Goal: Check status: Check status

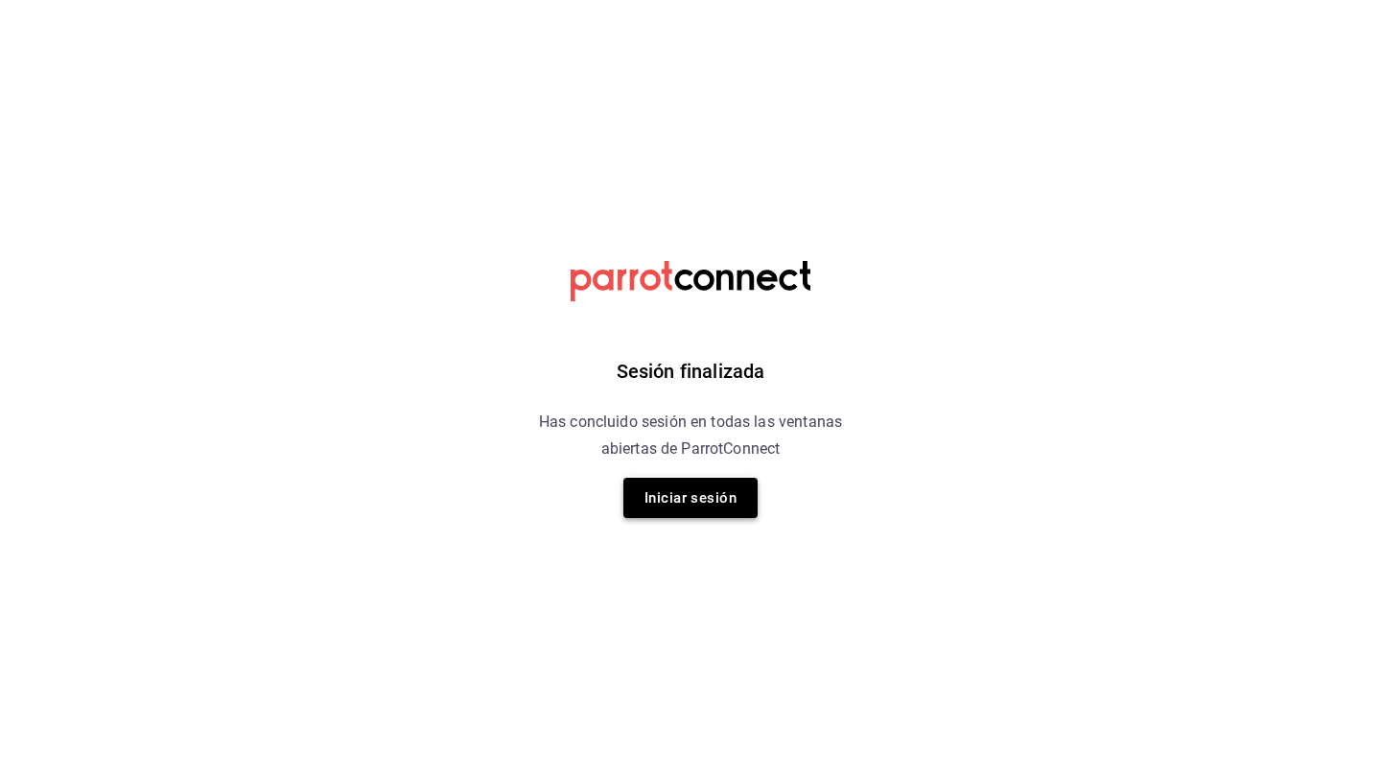
click at [686, 505] on button "Iniciar sesión" at bounding box center [691, 498] width 134 height 40
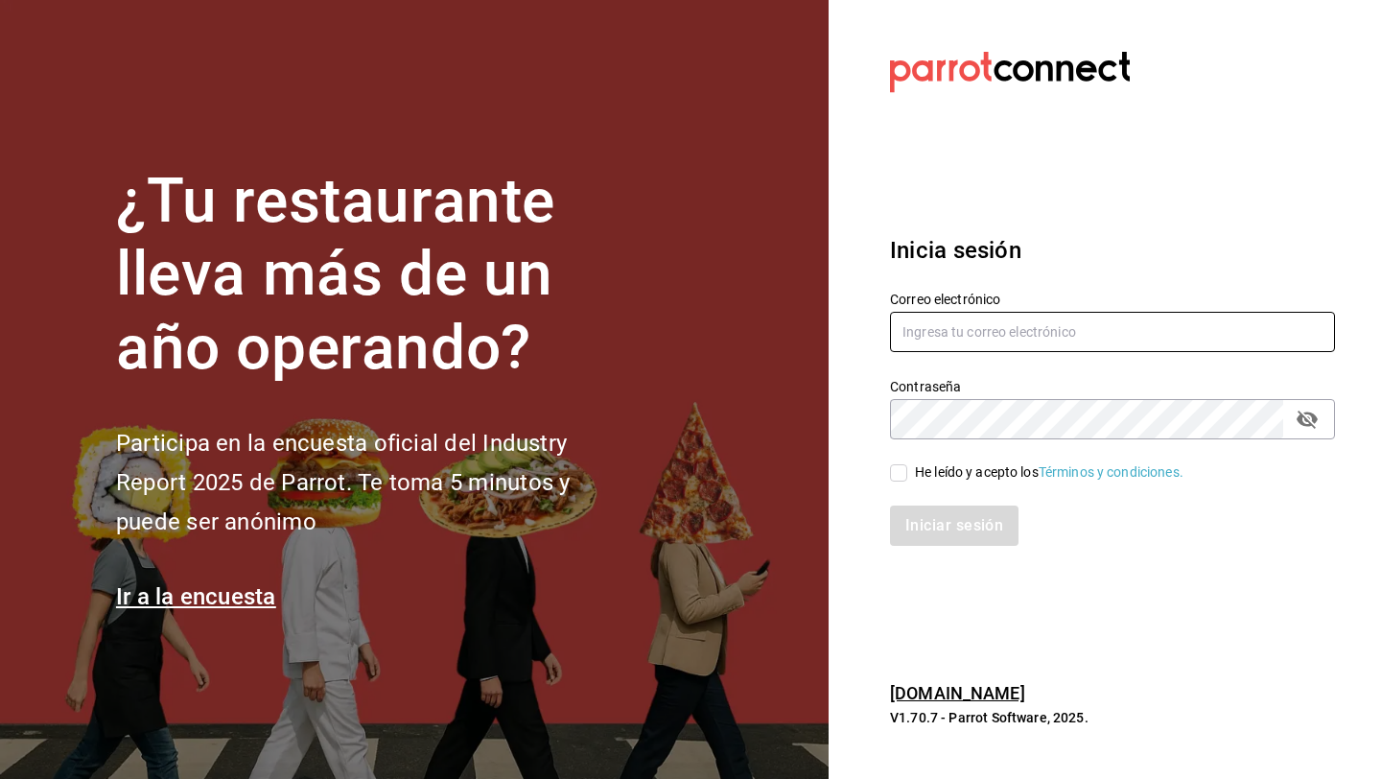
type input "[EMAIL_ADDRESS][DOMAIN_NAME]"
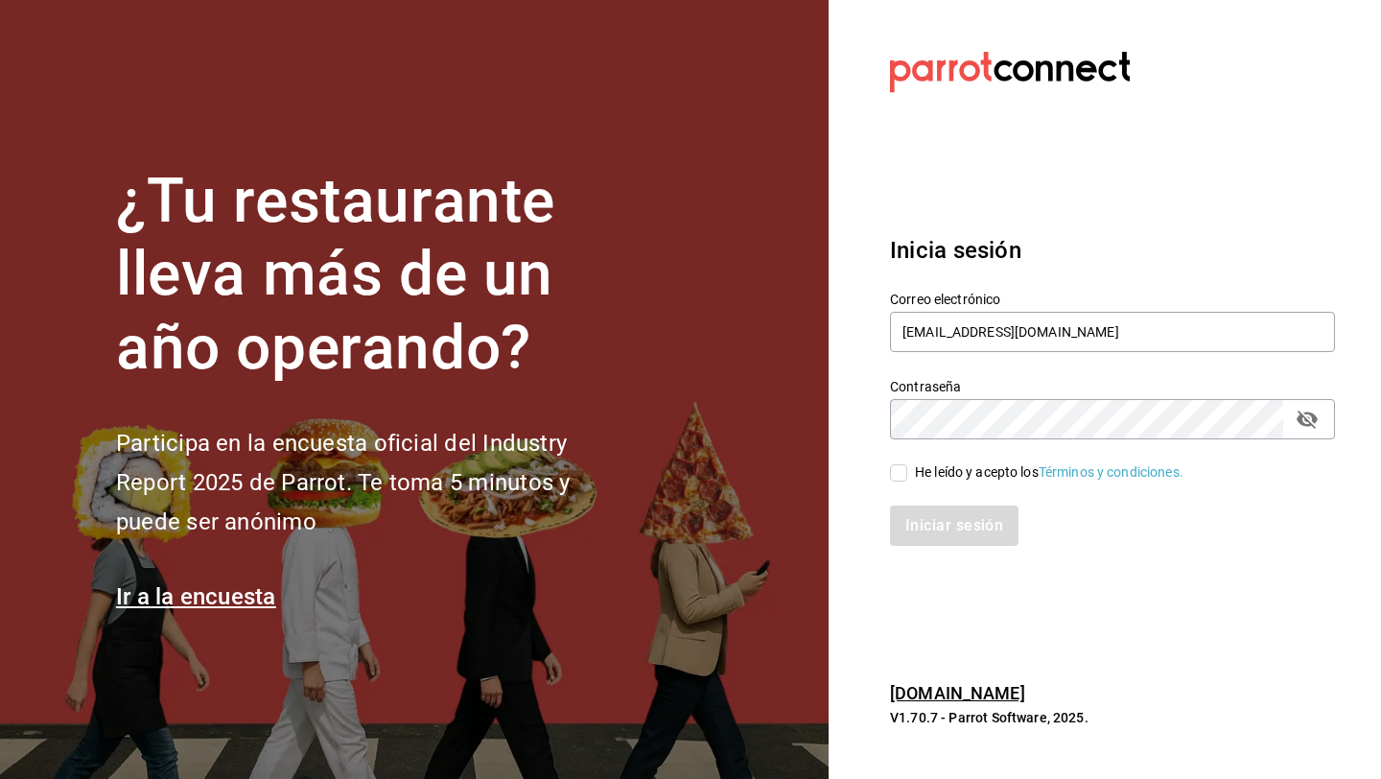
click at [897, 468] on input "He leído y acepto los Términos y condiciones." at bounding box center [898, 472] width 17 height 17
checkbox input "true"
click at [917, 532] on button "Iniciar sesión" at bounding box center [955, 526] width 130 height 40
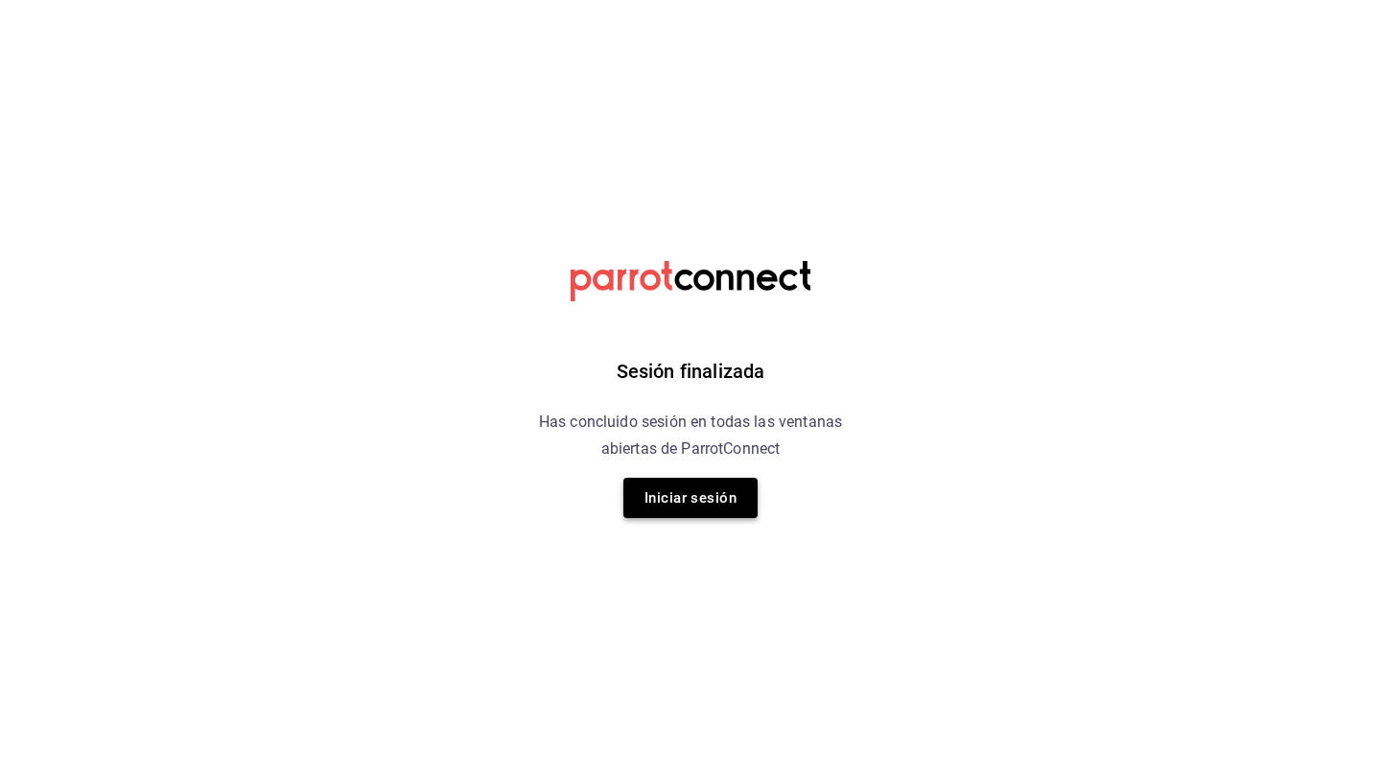
click at [735, 505] on button "Iniciar sesión" at bounding box center [691, 498] width 134 height 40
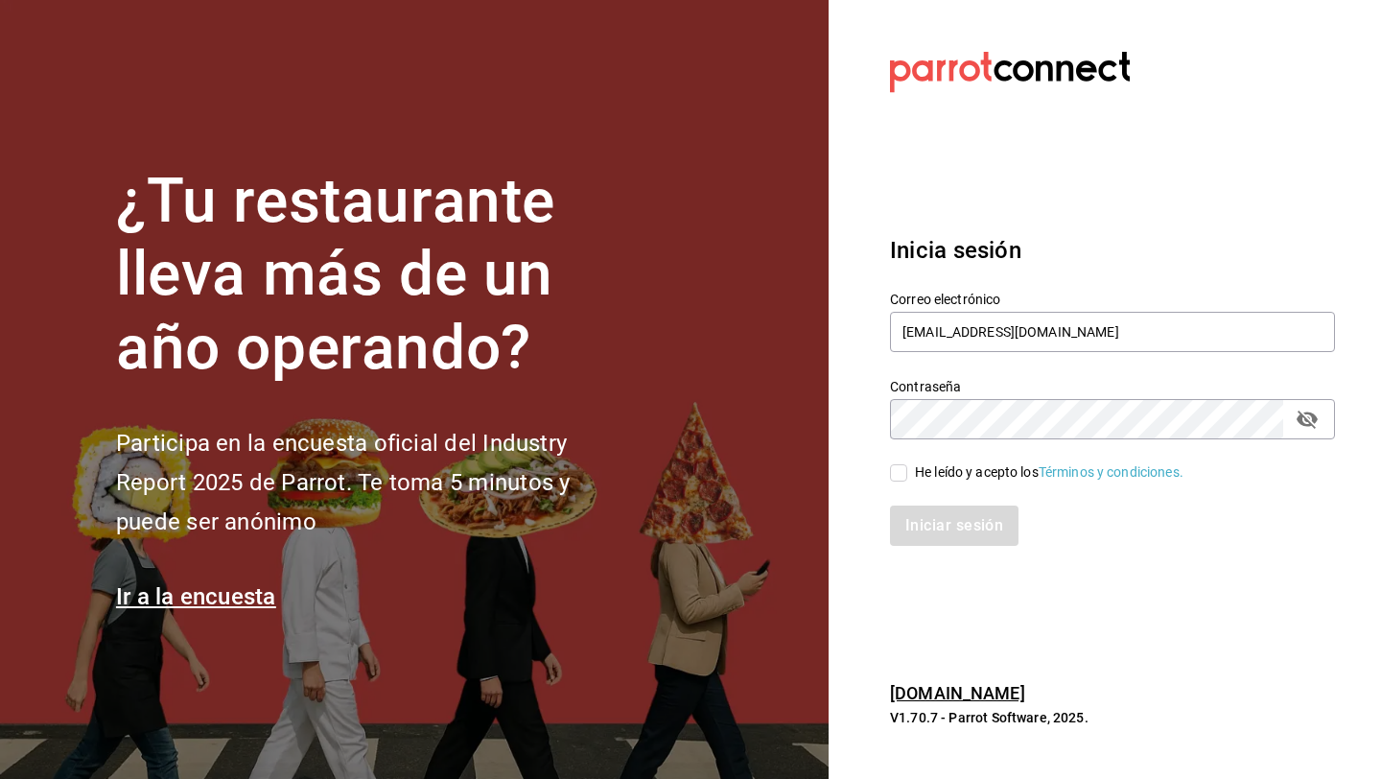
click at [903, 481] on input "He leído y acepto los Términos y condiciones." at bounding box center [898, 472] width 17 height 17
checkbox input "true"
click at [908, 514] on button "Iniciar sesión" at bounding box center [955, 526] width 130 height 40
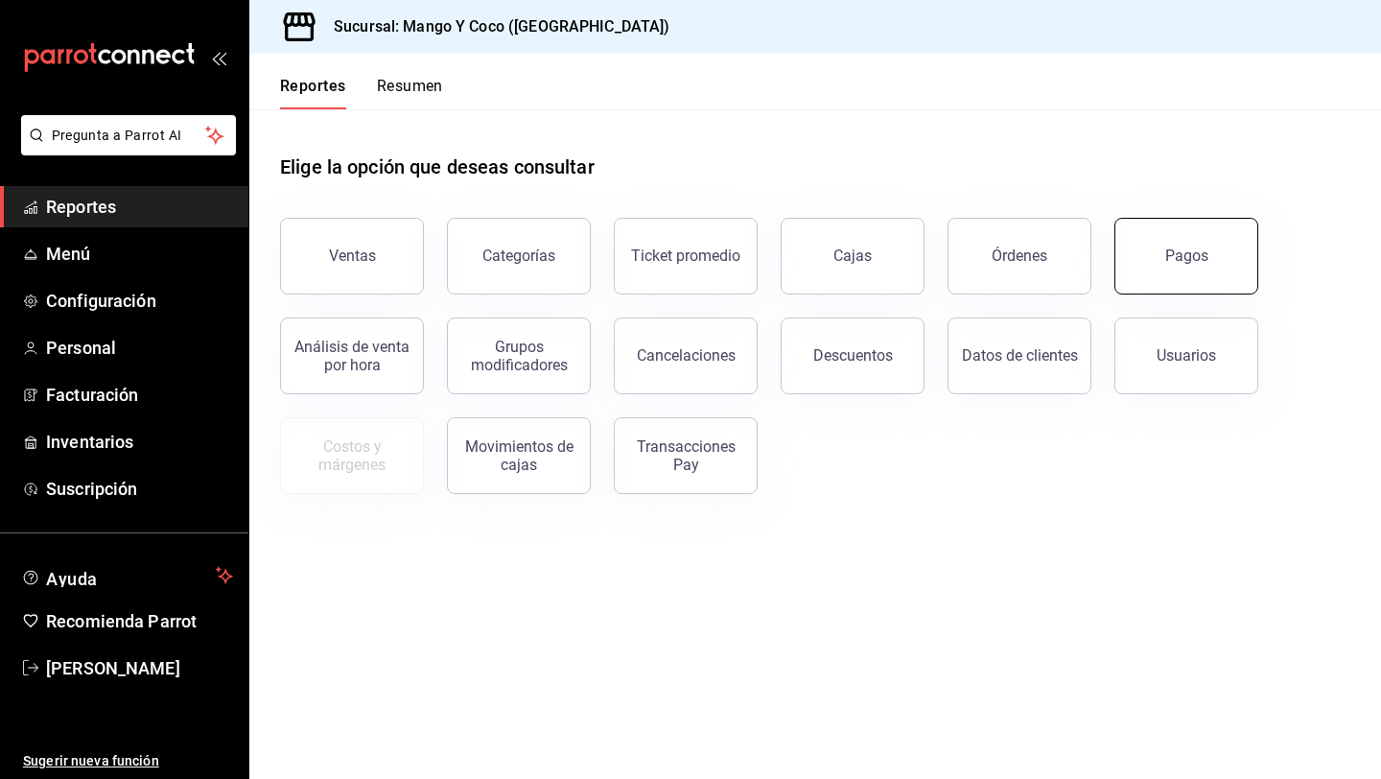
click at [1202, 275] on button "Pagos" at bounding box center [1187, 256] width 144 height 77
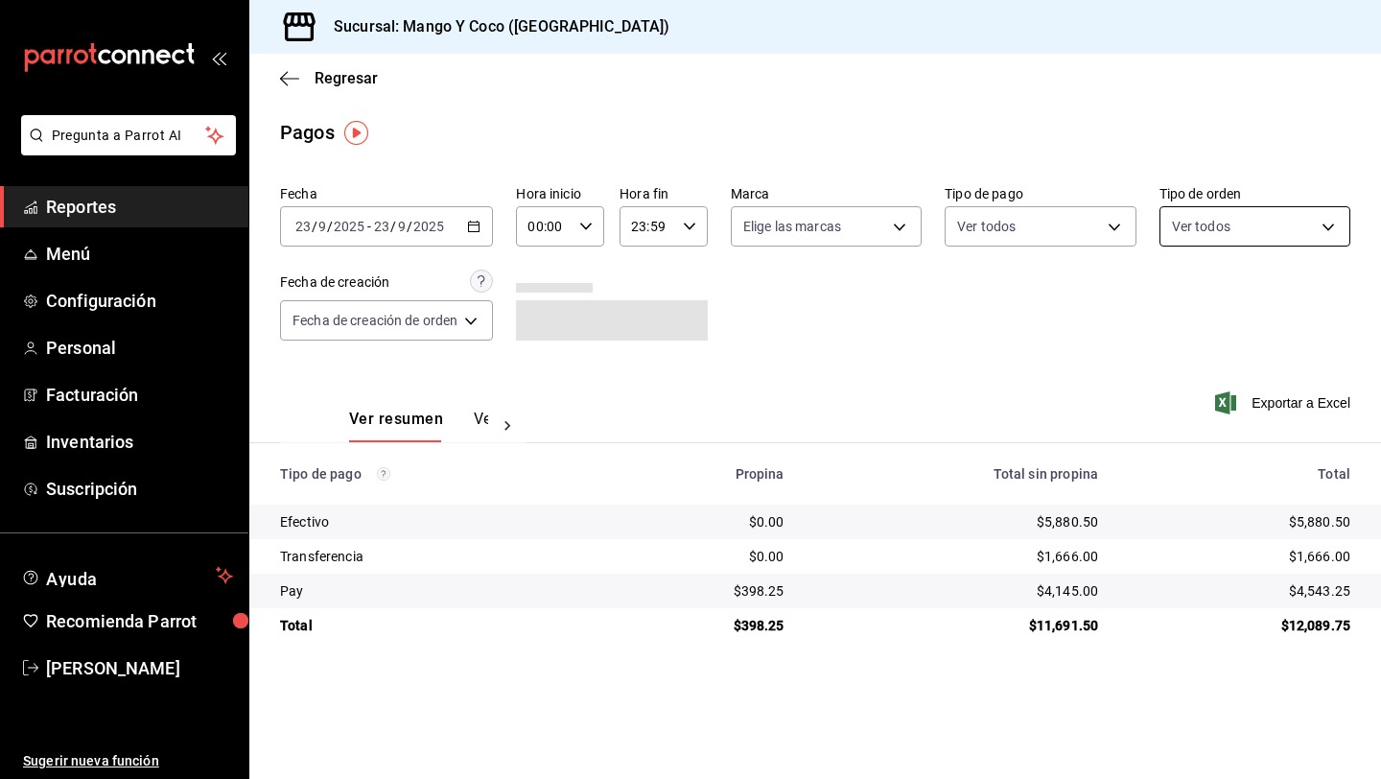
click at [1258, 226] on body "Pregunta a Parrot AI Reportes Menú Configuración Personal Facturación Inventari…" at bounding box center [690, 389] width 1381 height 779
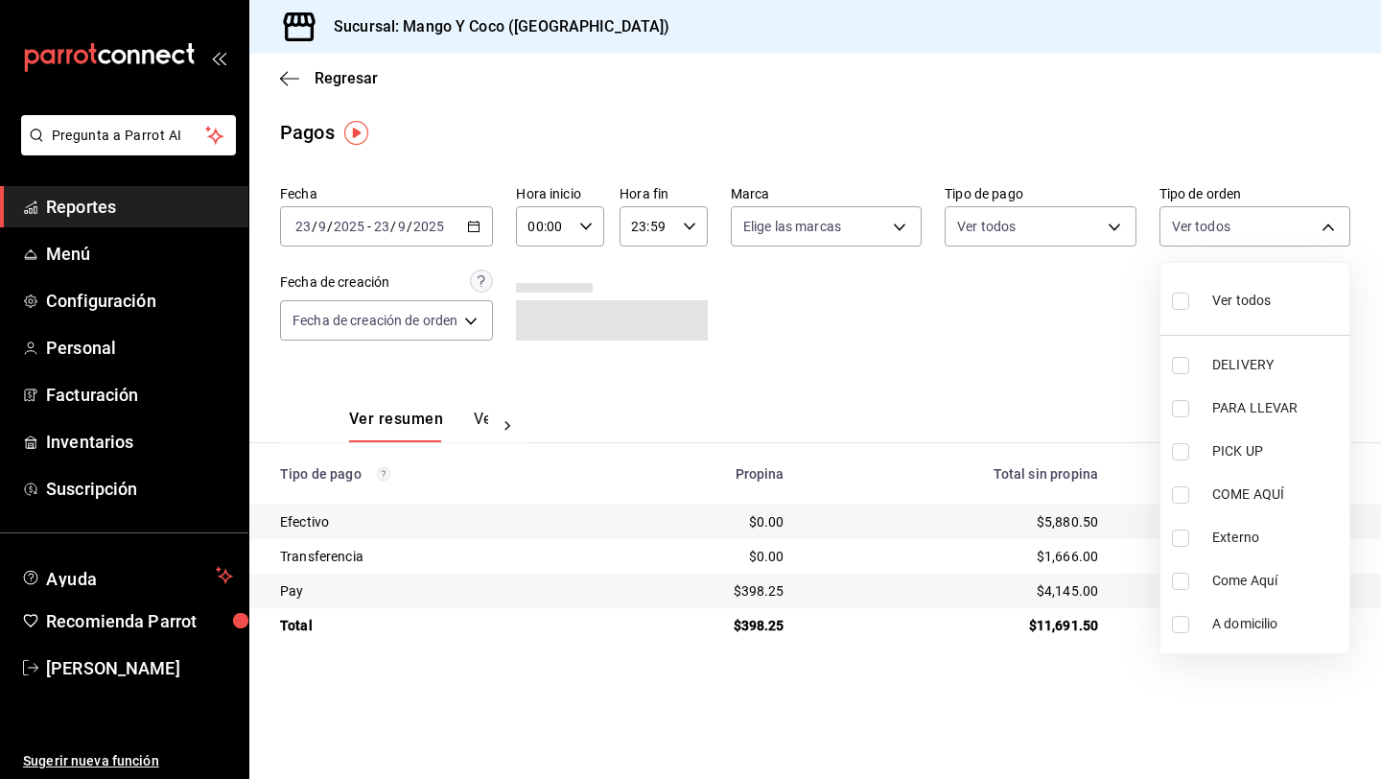
click at [1178, 304] on input "checkbox" at bounding box center [1180, 301] width 17 height 17
checkbox input "true"
type input "5d557e33-8e3b-4e7a-adf0-e2d1449f445d,e47f4cf5-f69b-47dd-93b4-00143df15fe9,27a36…"
checkbox input "true"
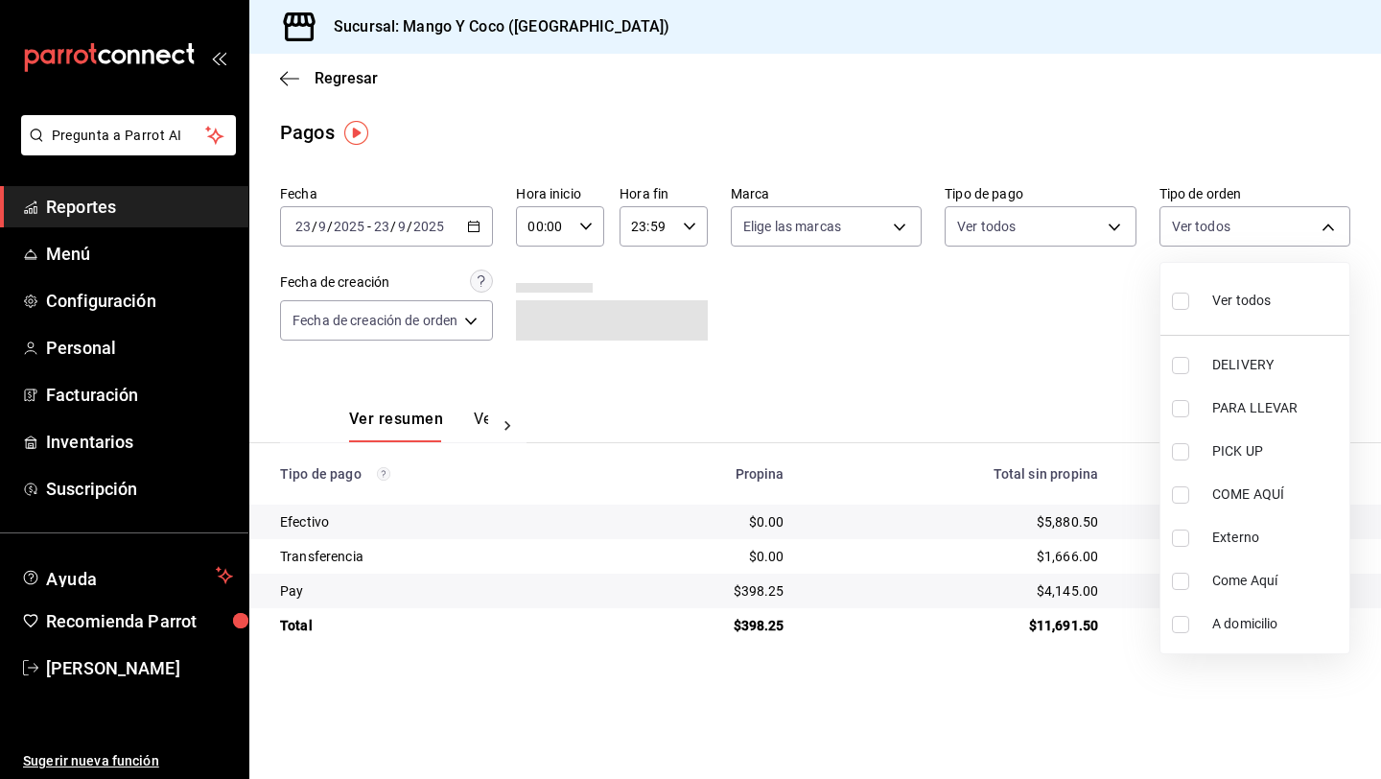
checkbox input "true"
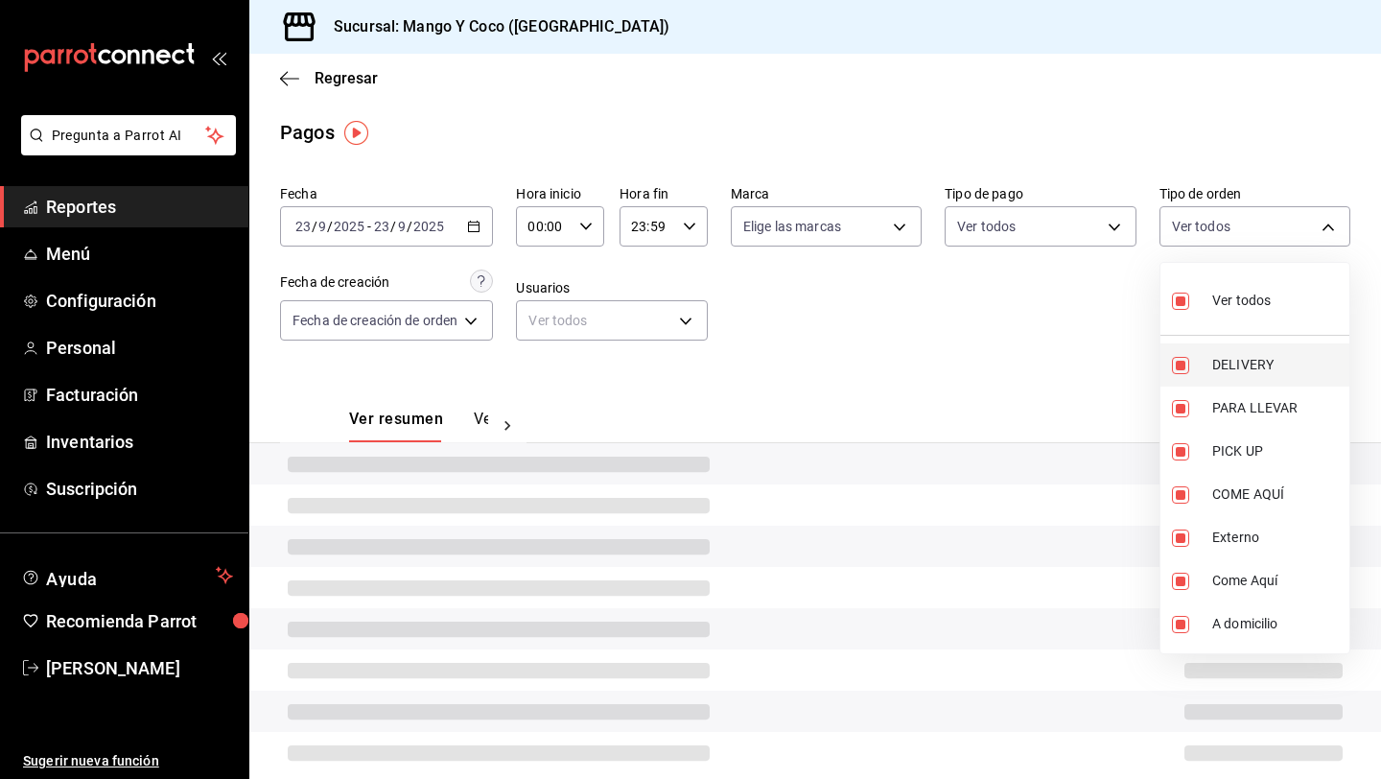
click at [1182, 365] on input "checkbox" at bounding box center [1180, 365] width 17 height 17
checkbox input "false"
type input "e47f4cf5-f69b-47dd-93b4-00143df15fe9,27a364d8-6312-4869-99a1-f3fb819ac42e,71ca7…"
checkbox input "false"
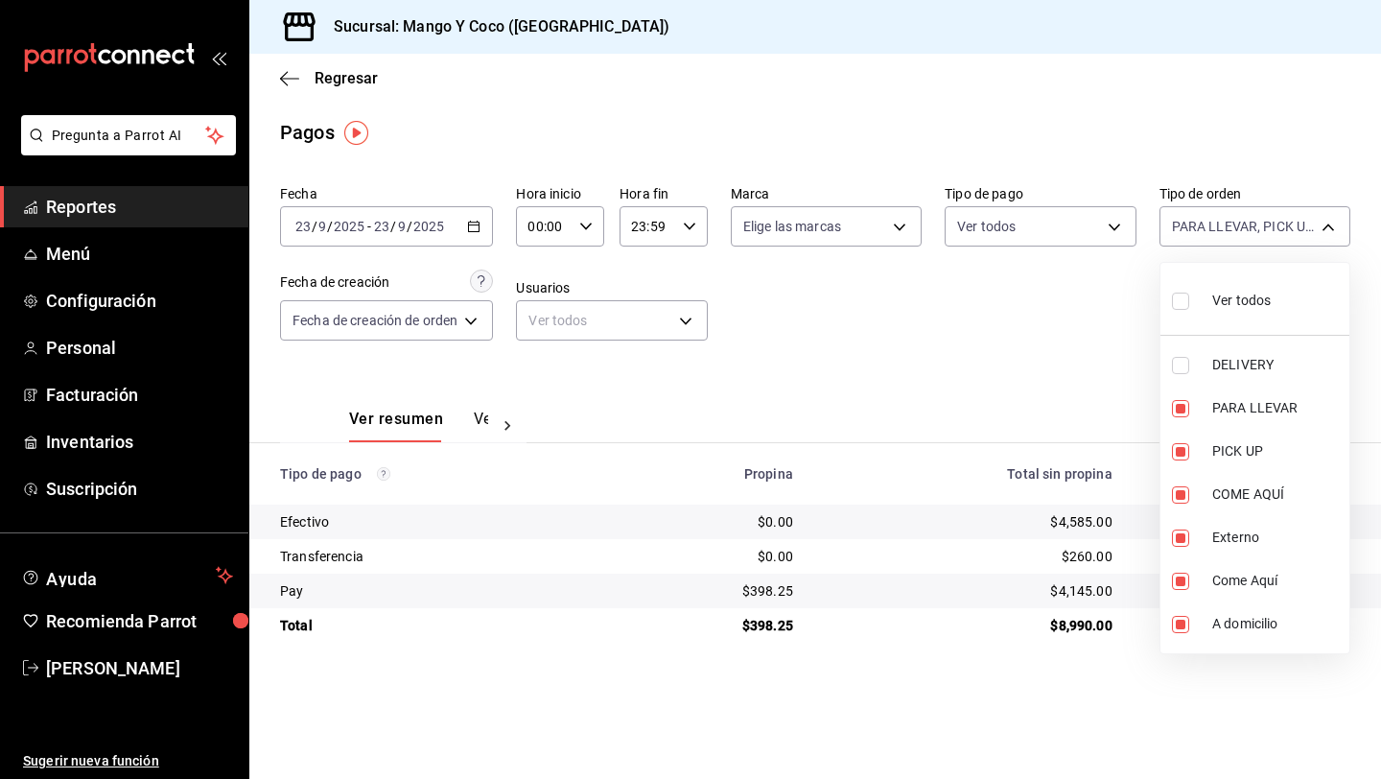
click at [1004, 337] on div at bounding box center [690, 389] width 1381 height 779
click at [1200, 216] on body "Pregunta a Parrot AI Reportes Menú Configuración Personal Facturación Inventari…" at bounding box center [690, 389] width 1381 height 779
click at [1183, 296] on input "checkbox" at bounding box center [1180, 301] width 17 height 17
checkbox input "true"
type input "5d557e33-8e3b-4e7a-adf0-e2d1449f445d,e47f4cf5-f69b-47dd-93b4-00143df15fe9,27a36…"
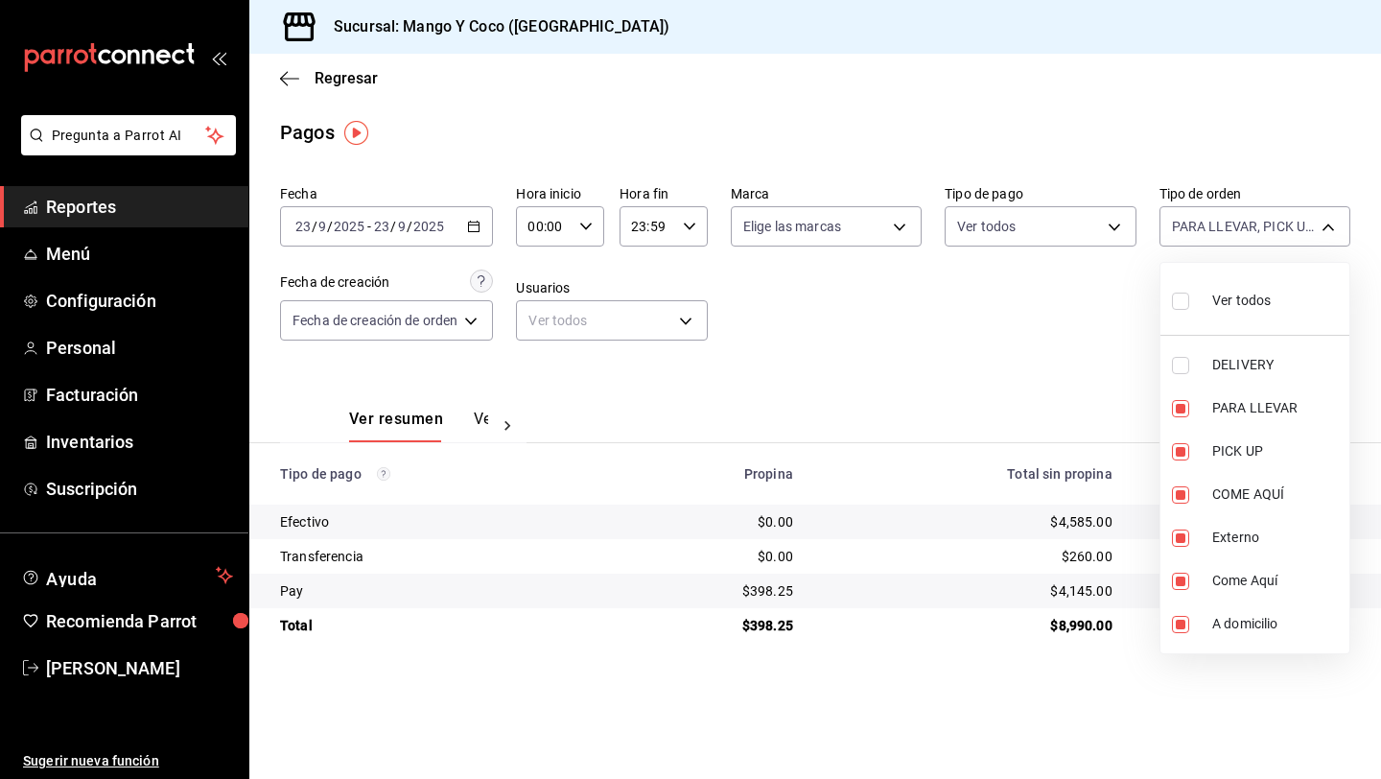
checkbox input "true"
click at [1186, 303] on input "checkbox" at bounding box center [1180, 301] width 17 height 17
checkbox input "false"
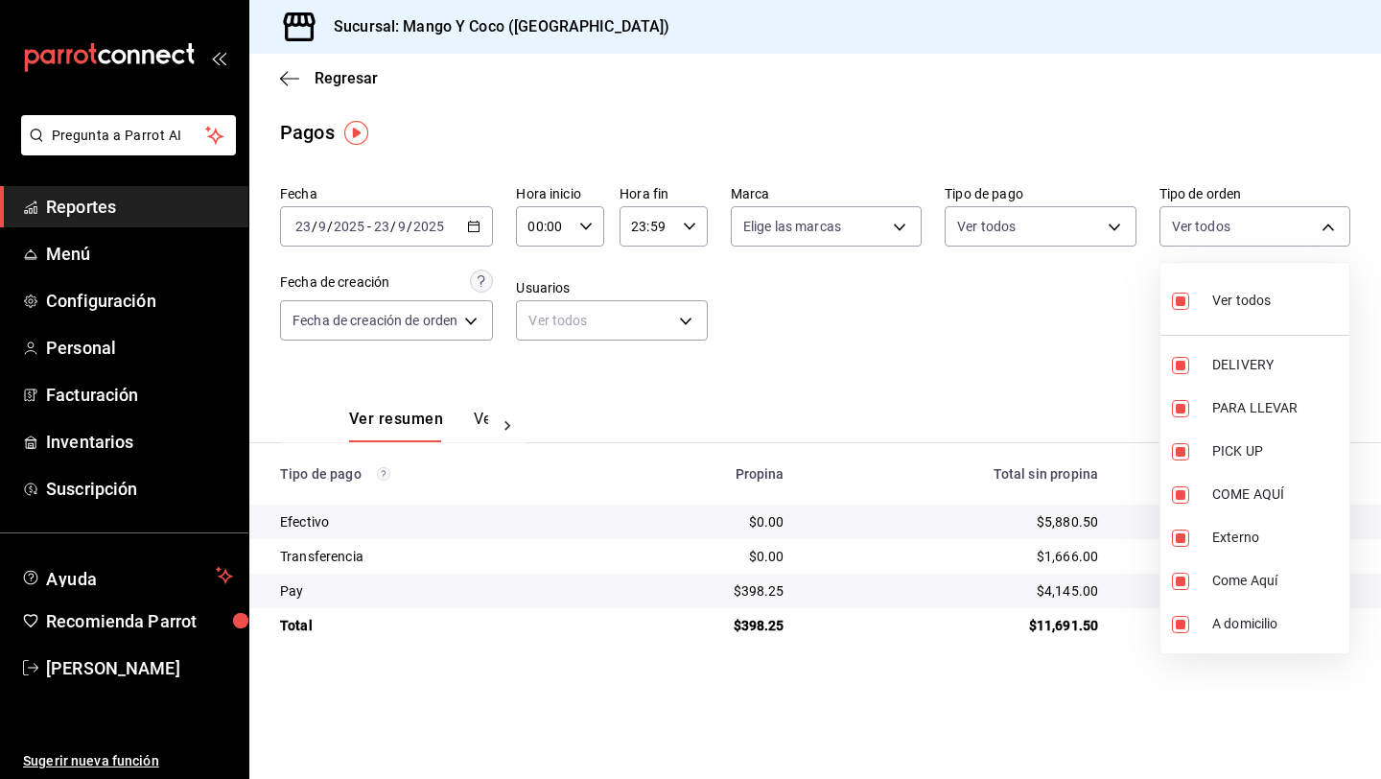
checkbox input "false"
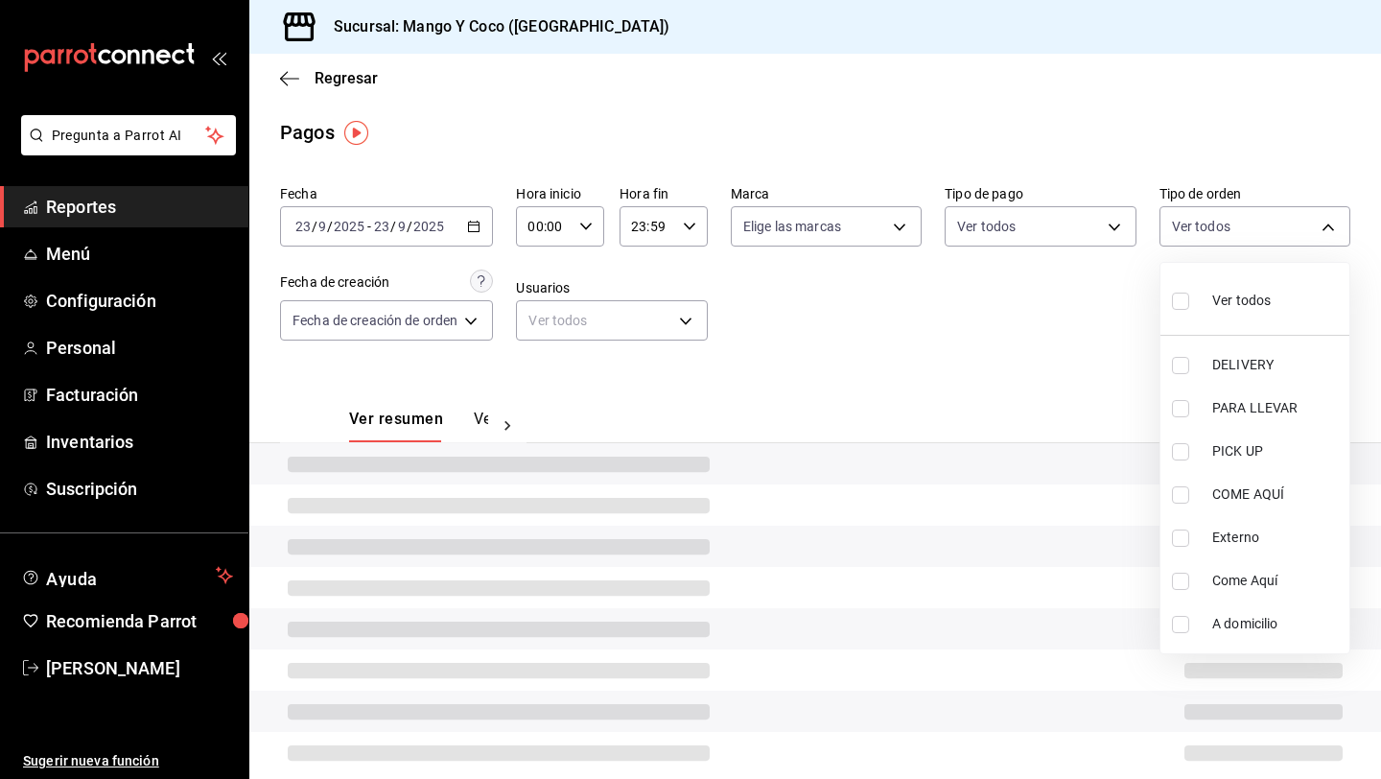
click at [1184, 365] on input "checkbox" at bounding box center [1180, 365] width 17 height 17
checkbox input "true"
type input "5d557e33-8e3b-4e7a-adf0-e2d1449f445d"
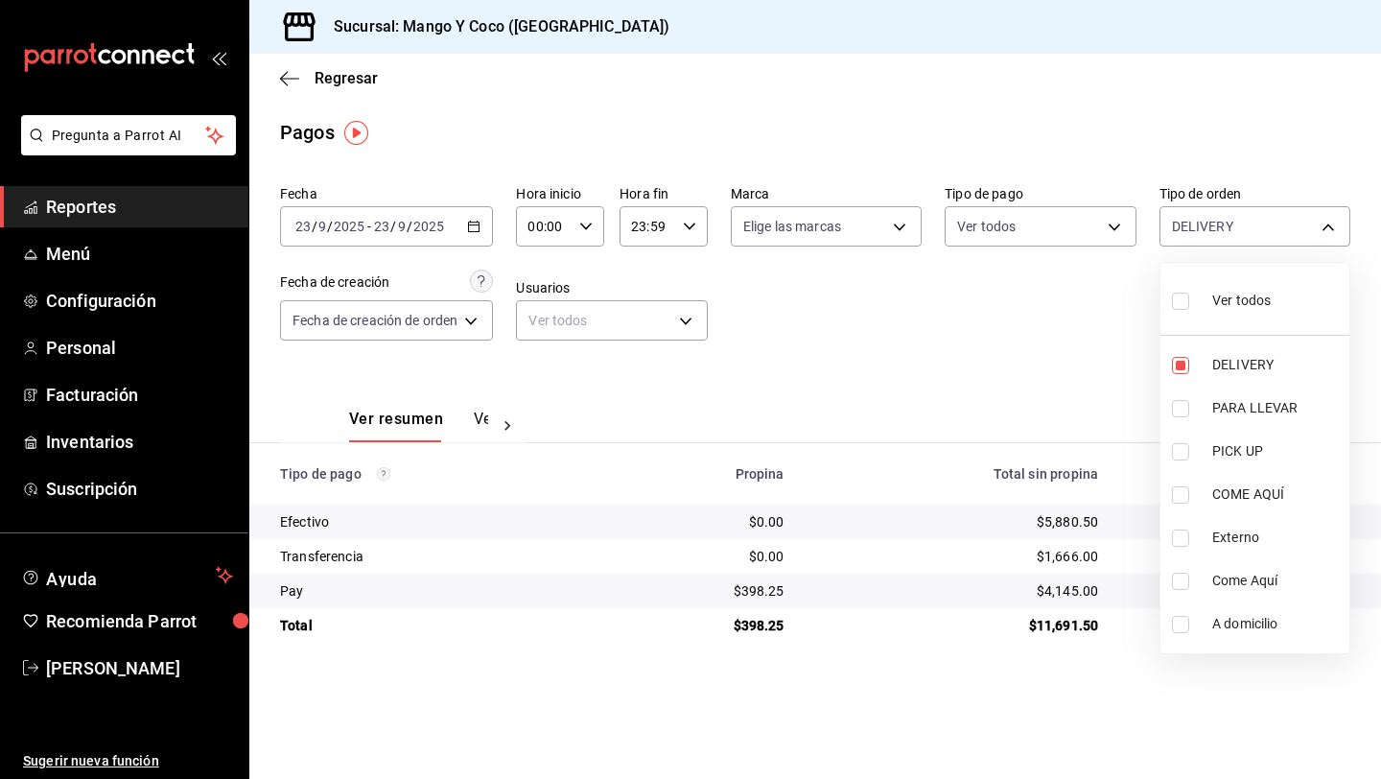
click at [1016, 318] on div at bounding box center [690, 389] width 1381 height 779
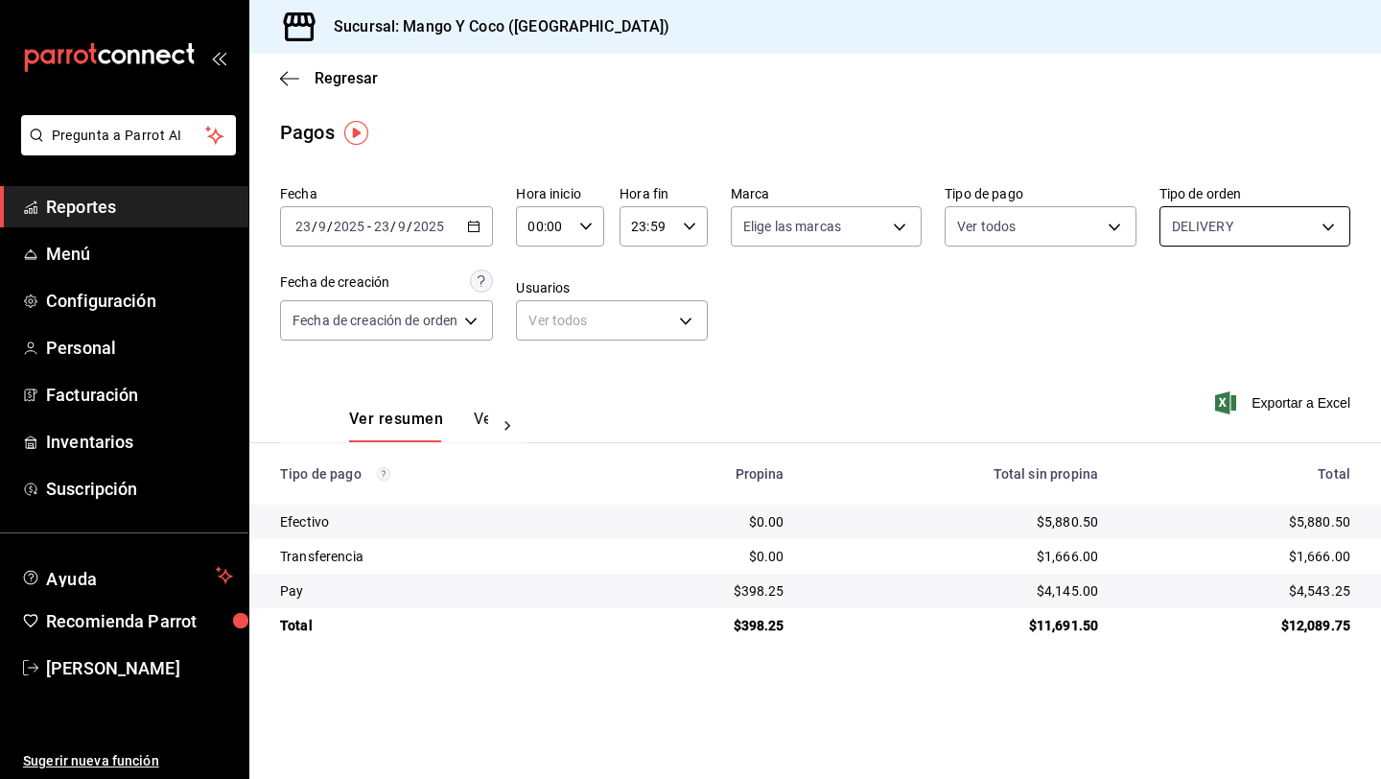
click at [1205, 222] on body "Pregunta a Parrot AI Reportes Menú Configuración Personal Facturación Inventari…" at bounding box center [690, 389] width 1381 height 779
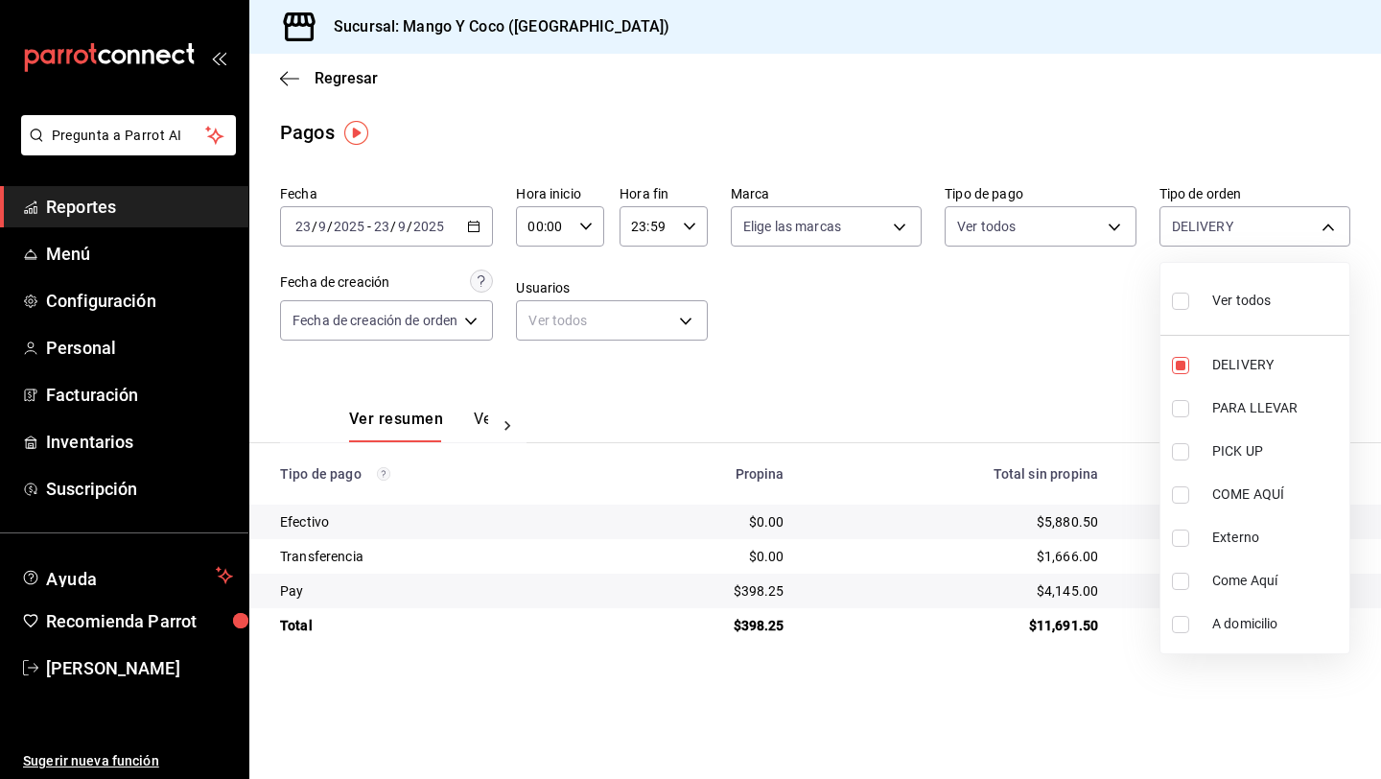
click at [1180, 295] on input "checkbox" at bounding box center [1180, 301] width 17 height 17
checkbox input "true"
type input "5d557e33-8e3b-4e7a-adf0-e2d1449f445d,e47f4cf5-f69b-47dd-93b4-00143df15fe9,27a36…"
checkbox input "true"
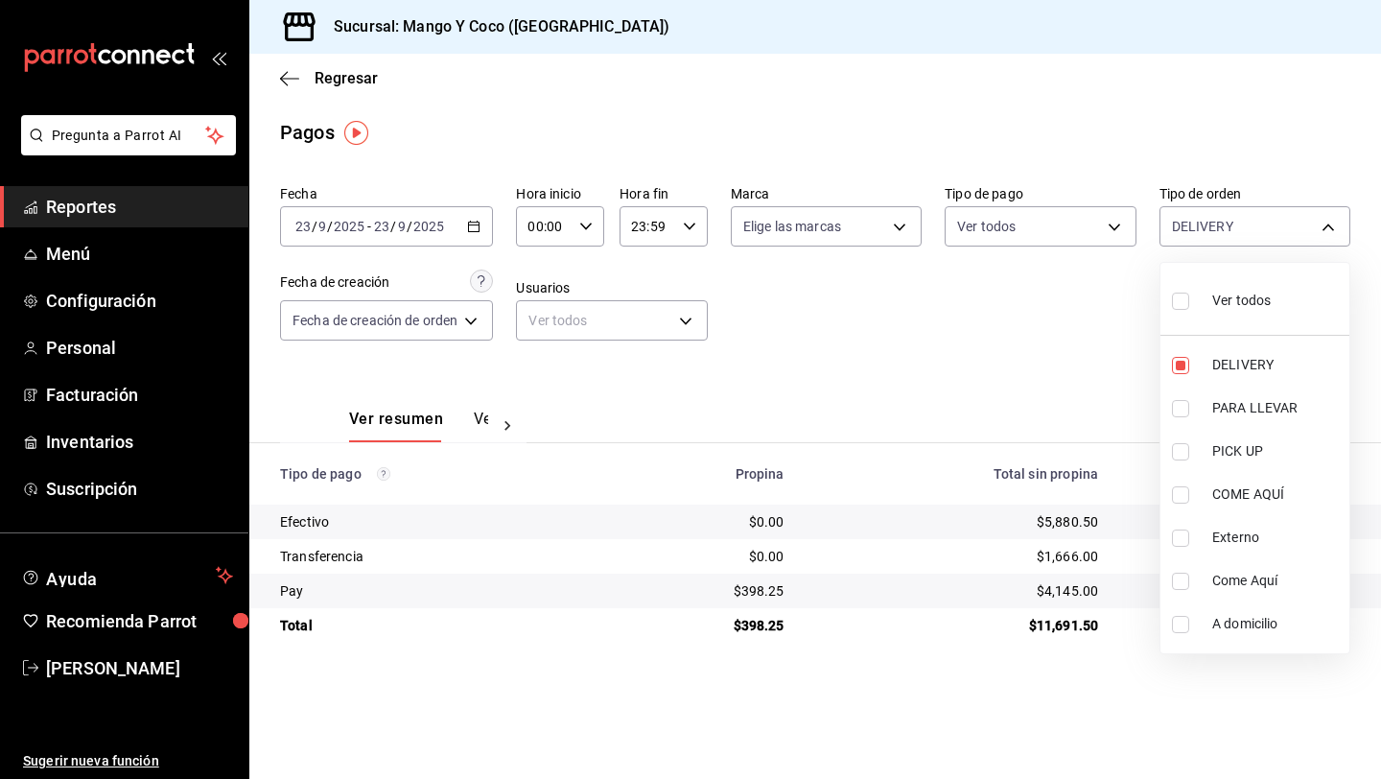
checkbox input "true"
click at [1178, 296] on input "checkbox" at bounding box center [1180, 301] width 17 height 17
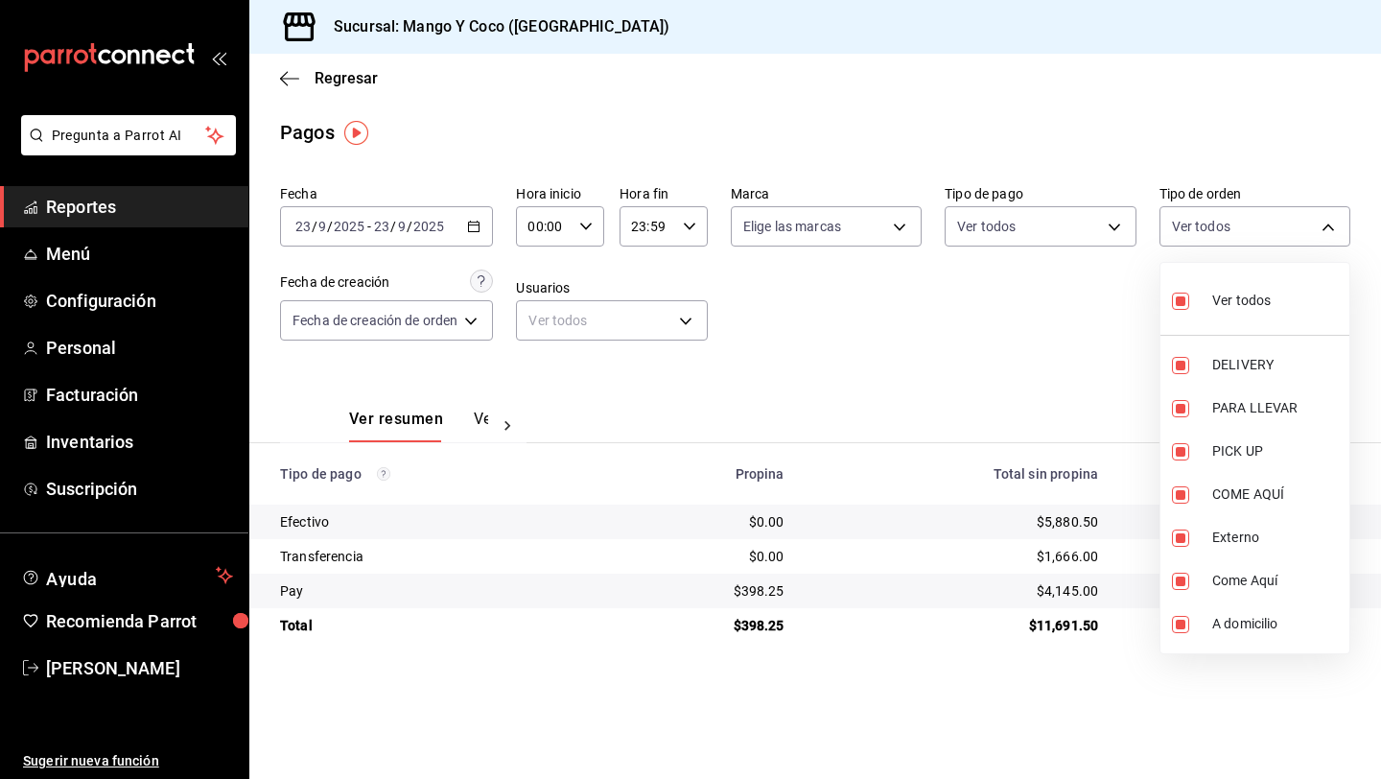
checkbox input "false"
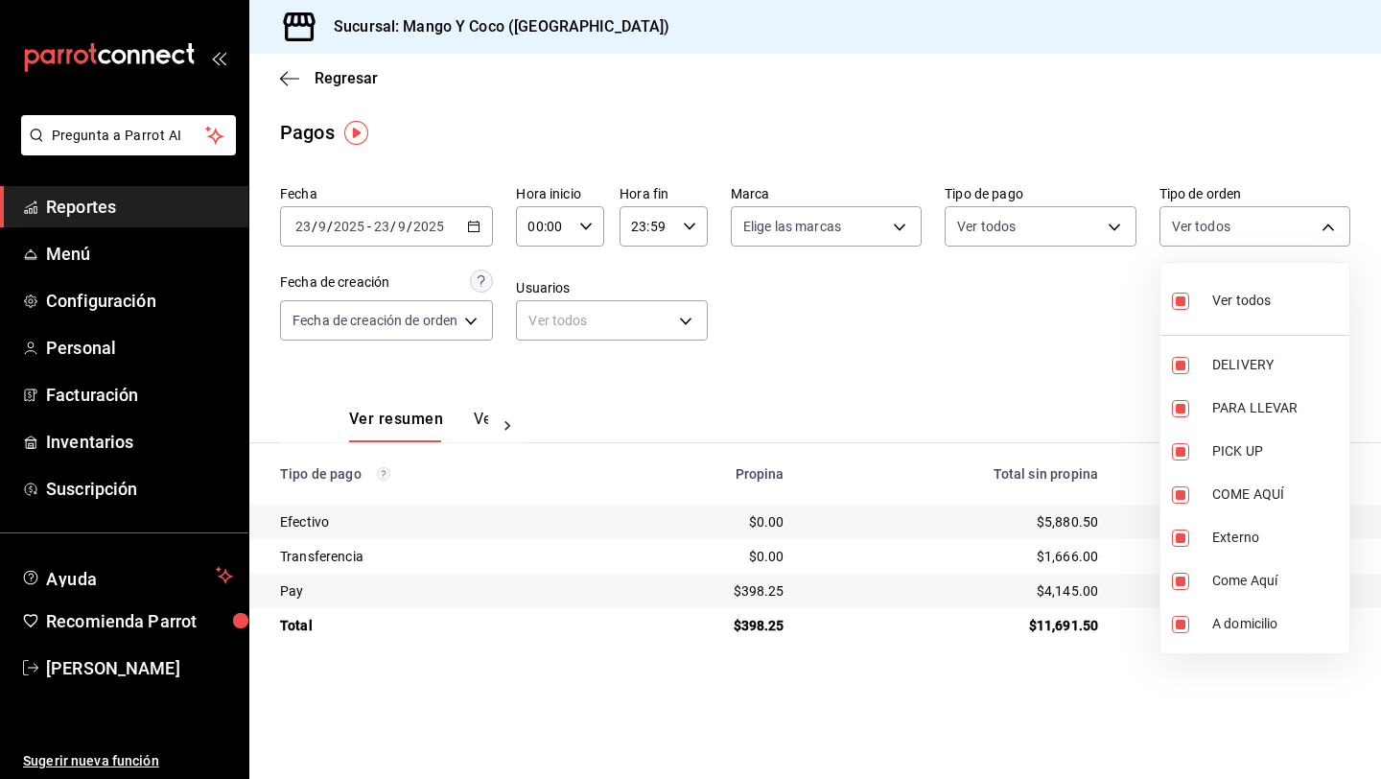
checkbox input "false"
click at [1182, 360] on input "checkbox" at bounding box center [1180, 365] width 17 height 17
checkbox input "true"
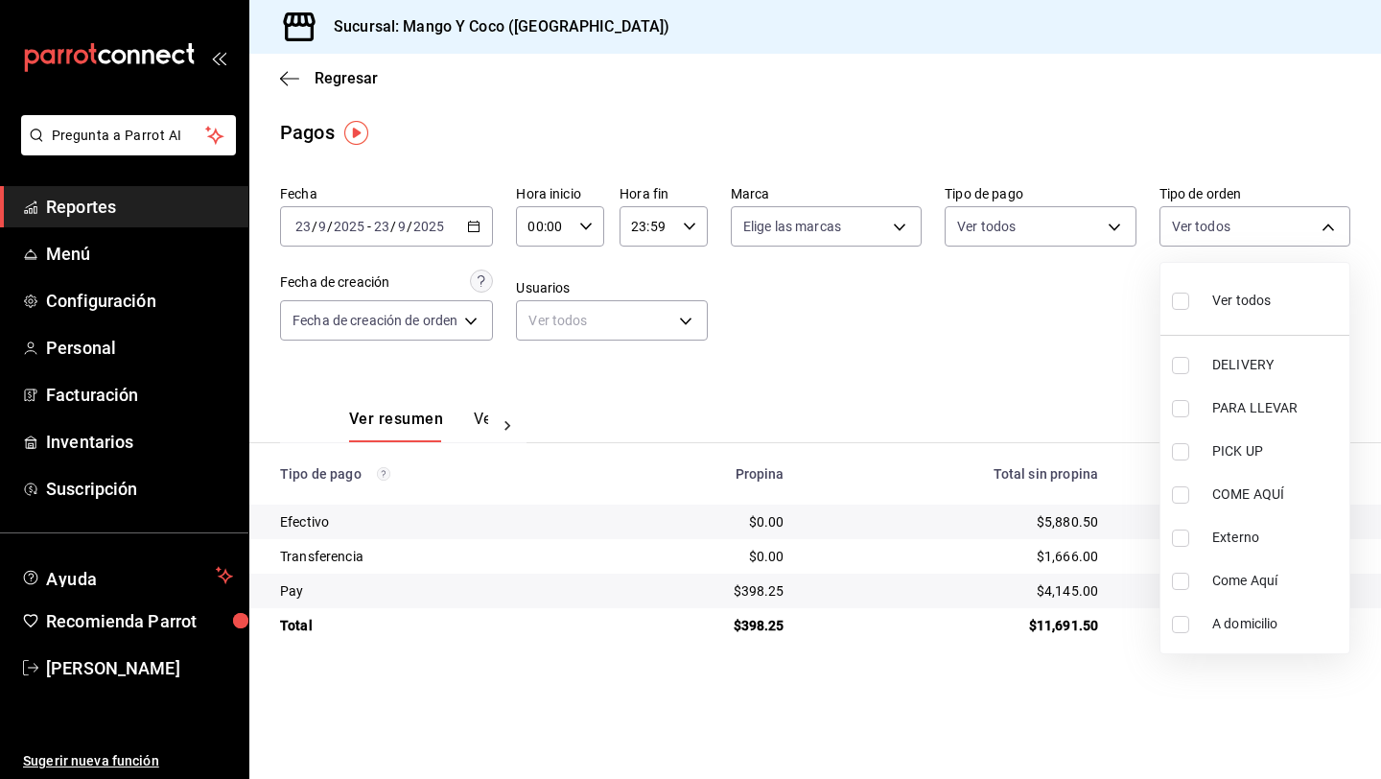
type input "5d557e33-8e3b-4e7a-adf0-e2d1449f445d"
click at [914, 290] on div at bounding box center [690, 389] width 1381 height 779
